Goal: Navigation & Orientation: Find specific page/section

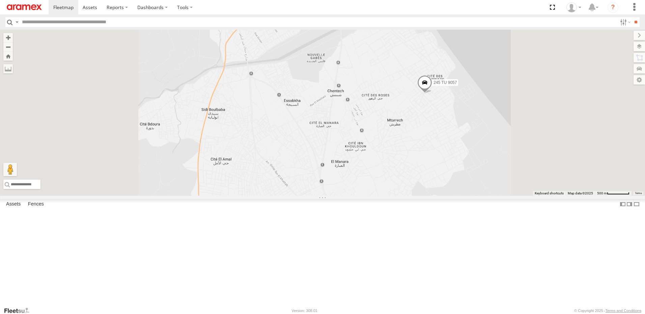
select select "**********"
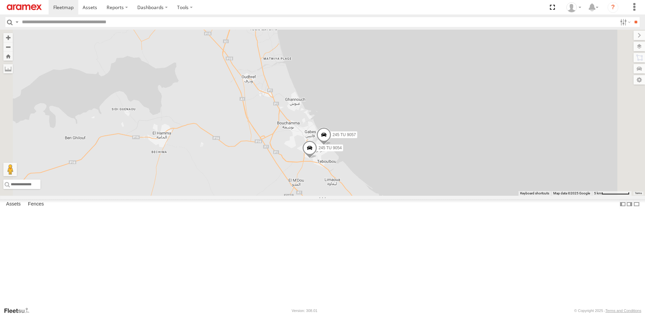
click at [30, 5] on img at bounding box center [24, 7] width 35 height 6
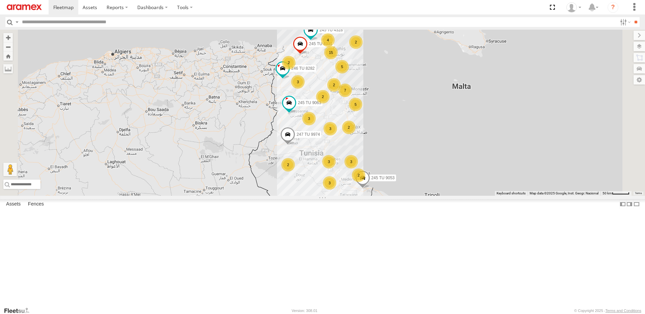
click at [356, 134] on div "2" at bounding box center [348, 127] width 13 height 13
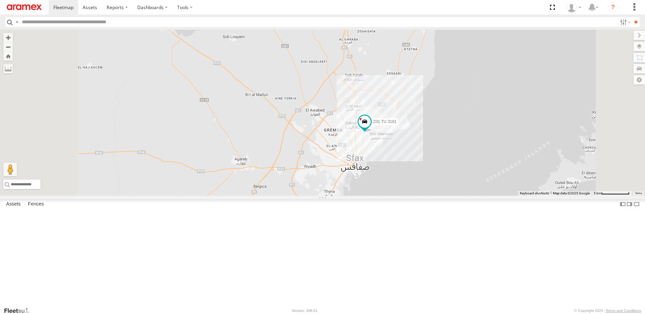
drag, startPoint x: 408, startPoint y: 225, endPoint x: 393, endPoint y: 194, distance: 34.7
click at [420, 172] on div "245 TU 9053 245 TU 4331 246 TU 8282 245 TU 9063 245 TU 4328 247 TU 9974 231 TU …" at bounding box center [322, 113] width 645 height 166
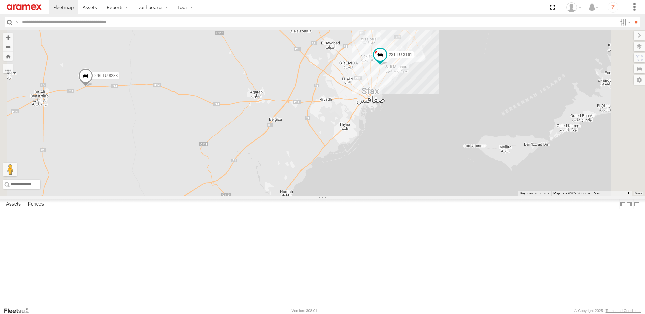
drag, startPoint x: 378, startPoint y: 210, endPoint x: 391, endPoint y: 206, distance: 13.2
click at [391, 196] on div "245 TU 9053 245 TU 4331 246 TU 8282 245 TU 9063 245 TU 4328 247 TU 9974 231 TU …" at bounding box center [322, 113] width 645 height 166
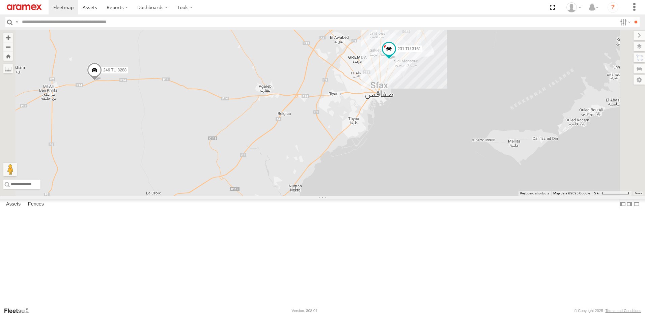
drag, startPoint x: 387, startPoint y: 216, endPoint x: 408, endPoint y: 181, distance: 40.3
click at [405, 184] on div "245 TU 9053 245 TU 4331 246 TU 8282 245 TU 9063 245 TU 4328 247 TU 9974 231 TU …" at bounding box center [322, 113] width 645 height 166
